Goal: Task Accomplishment & Management: Manage account settings

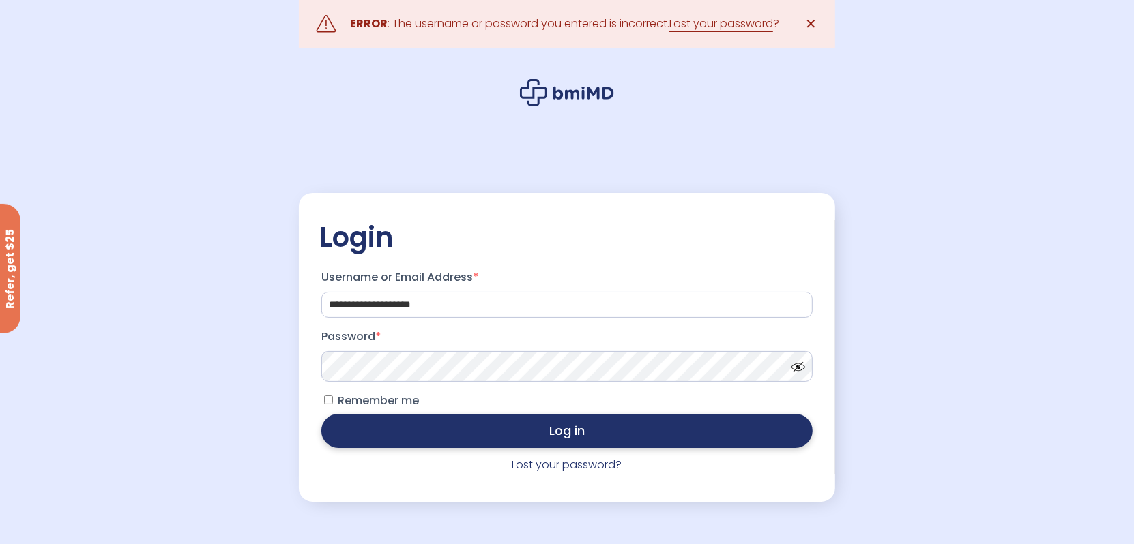
click at [558, 433] on button "Log in" at bounding box center [566, 431] width 491 height 34
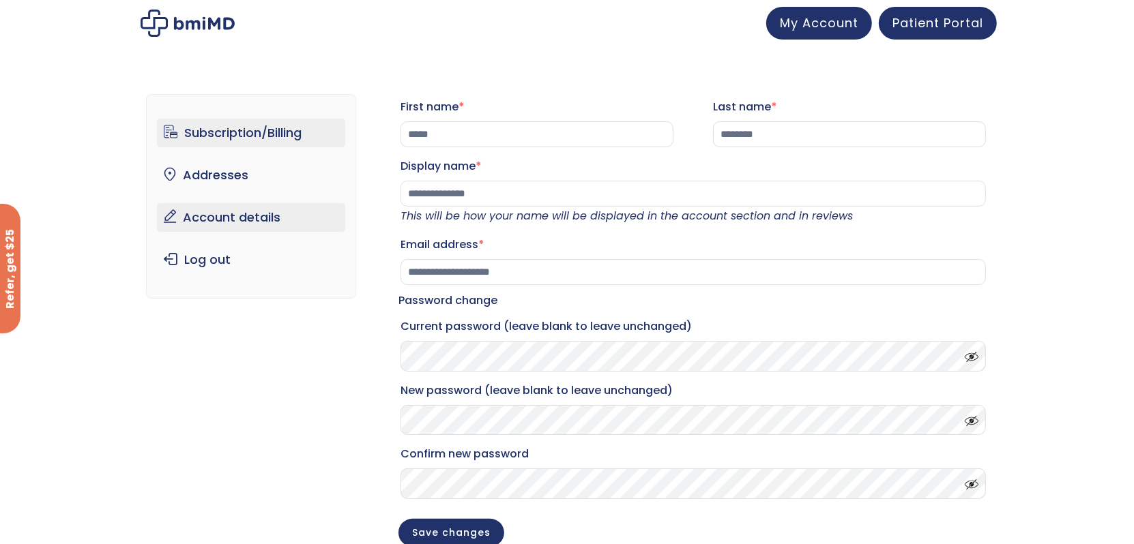
click at [237, 134] on link "Subscription/Billing" at bounding box center [251, 133] width 189 height 29
